Goal: Information Seeking & Learning: Understand process/instructions

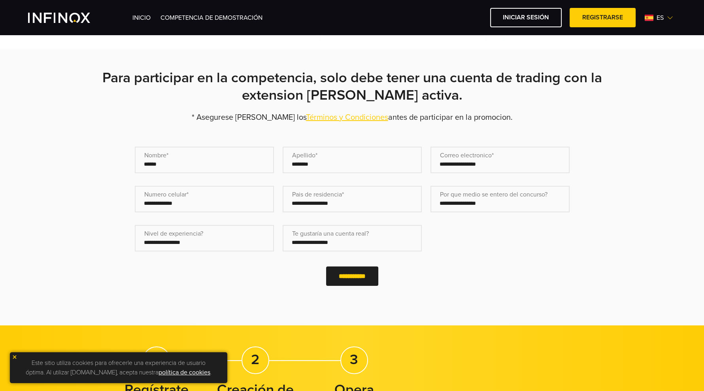
scroll to position [148, 0]
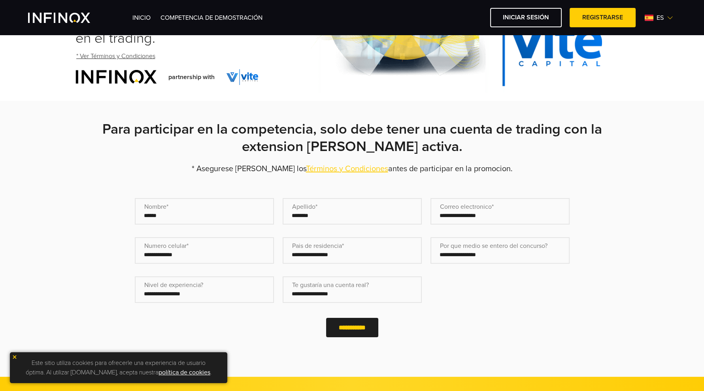
click at [327, 169] on link "Términos y Condiciones" at bounding box center [347, 168] width 82 height 9
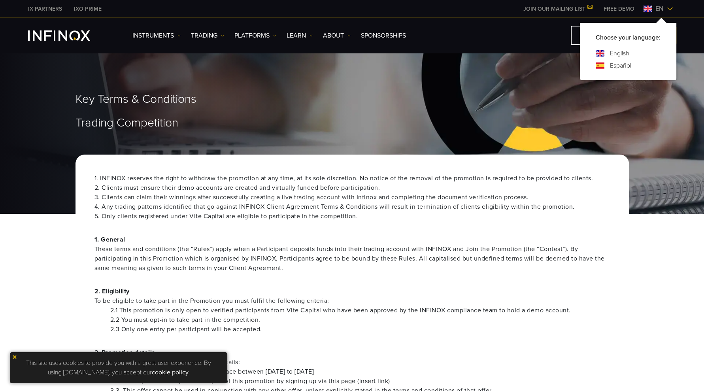
click at [622, 64] on link "Español" at bounding box center [620, 65] width 21 height 9
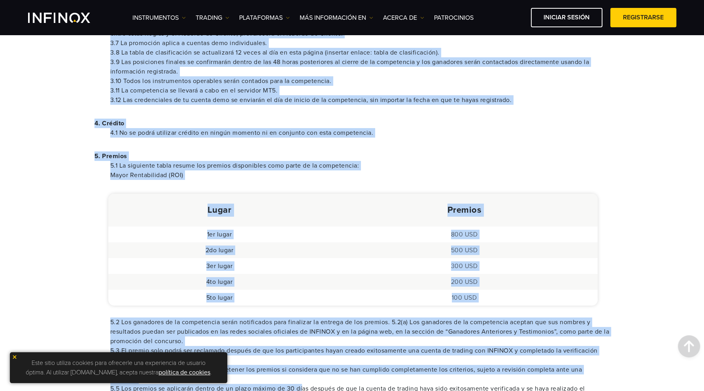
scroll to position [494, 0]
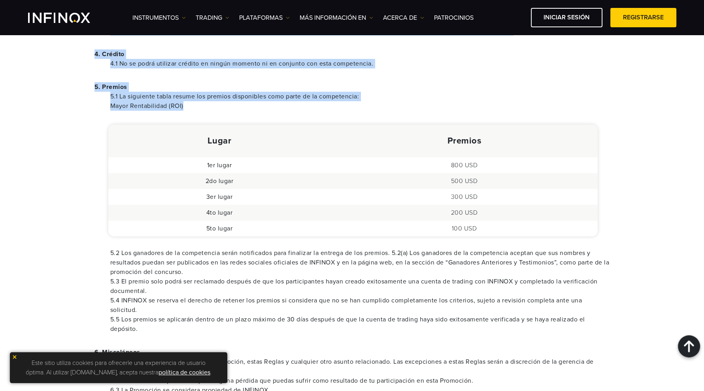
drag, startPoint x: 94, startPoint y: 179, endPoint x: 296, endPoint y: 106, distance: 214.9
click at [296, 106] on div "INFINOX se reserva el derecho de retirar la promoción en cualquier momento, a s…" at bounding box center [352, 101] width 553 height 917
copy div "INFINOX se reserva el derecho de retirar la promoción en cualquier momento, a s…"
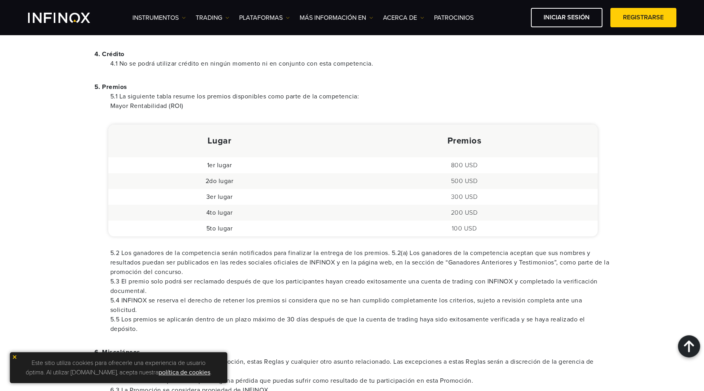
click at [359, 288] on li "5.3 El premio solo podrá ser reclamado después de que los participantes hayan c…" at bounding box center [360, 286] width 500 height 19
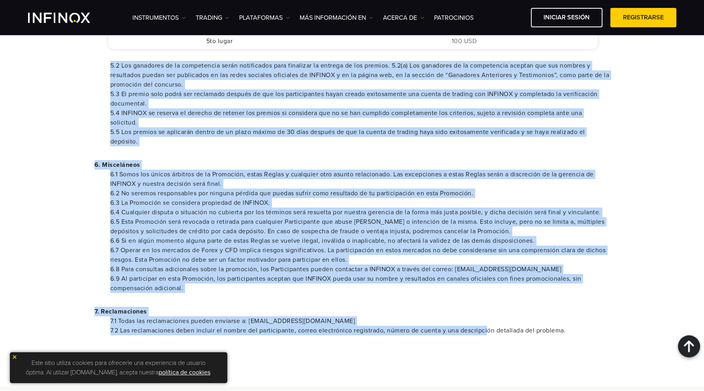
scroll to position [724, 0]
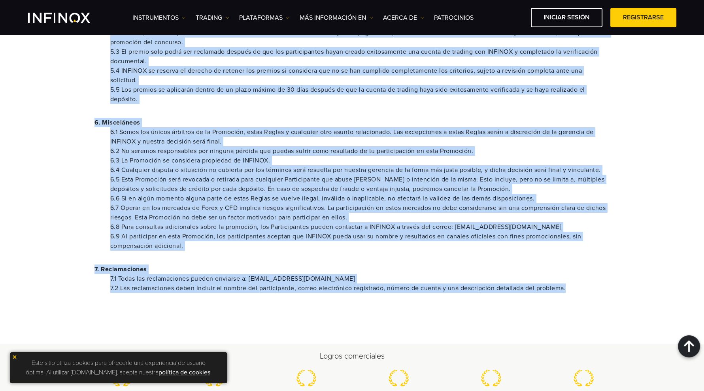
drag, startPoint x: 107, startPoint y: 261, endPoint x: 574, endPoint y: 289, distance: 468.5
copy div "5.2 Los ganadores de la competencia serán notificados para finalizar la entrega…"
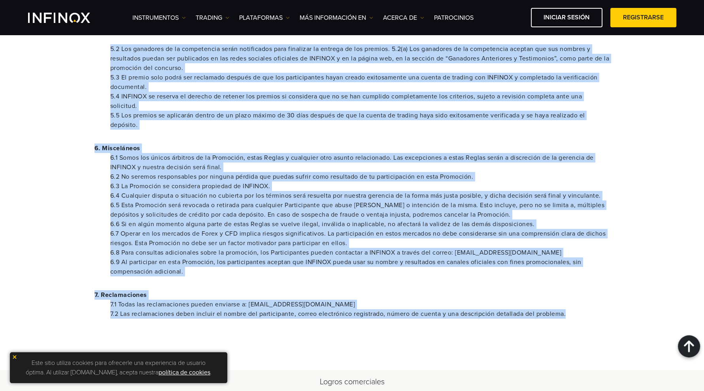
scroll to position [790, 0]
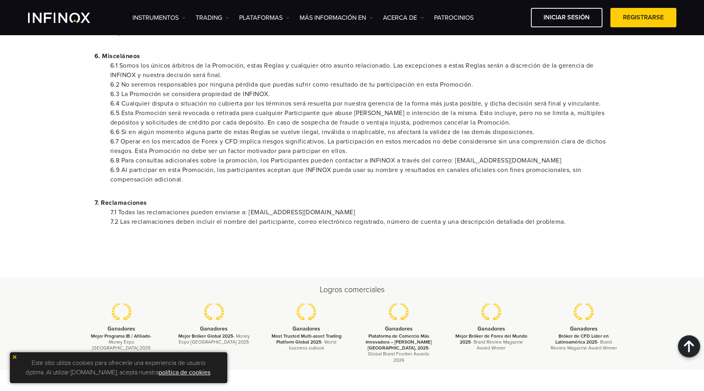
scroll to position [0, 0]
click at [574, 202] on p "7. Reclamaciones" at bounding box center [352, 202] width 516 height 9
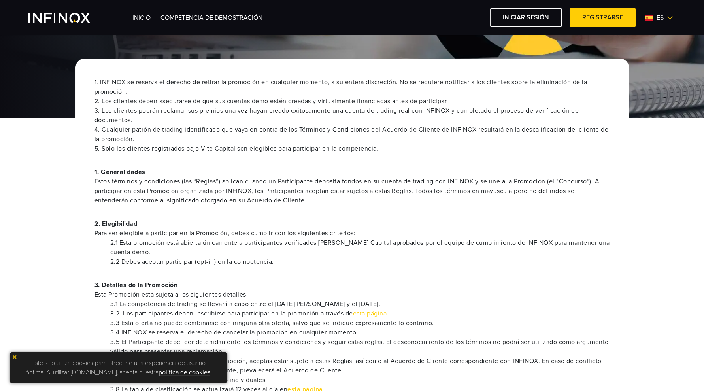
scroll to position [98, 0]
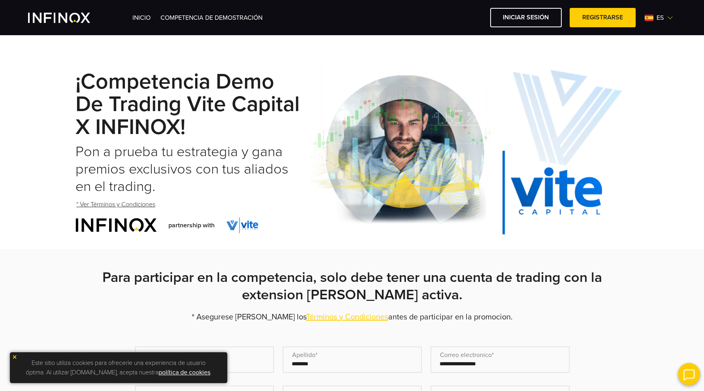
drag, startPoint x: 628, startPoint y: 2, endPoint x: 390, endPoint y: 27, distance: 239.8
click at [390, 27] on div "INICIO Competencia de Demostración Iniciar sesión es" at bounding box center [352, 17] width 704 height 35
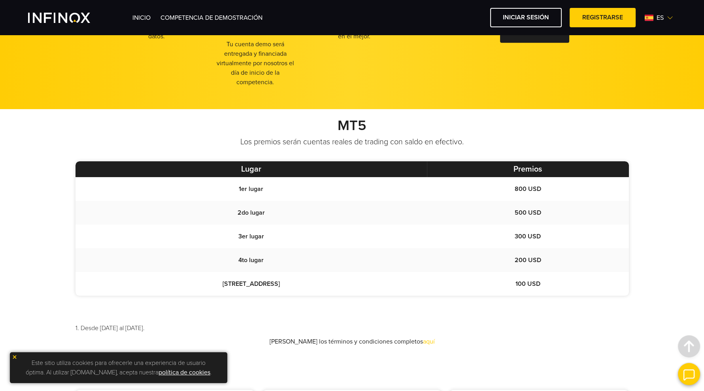
scroll to position [642, 0]
